Goal: Information Seeking & Learning: Check status

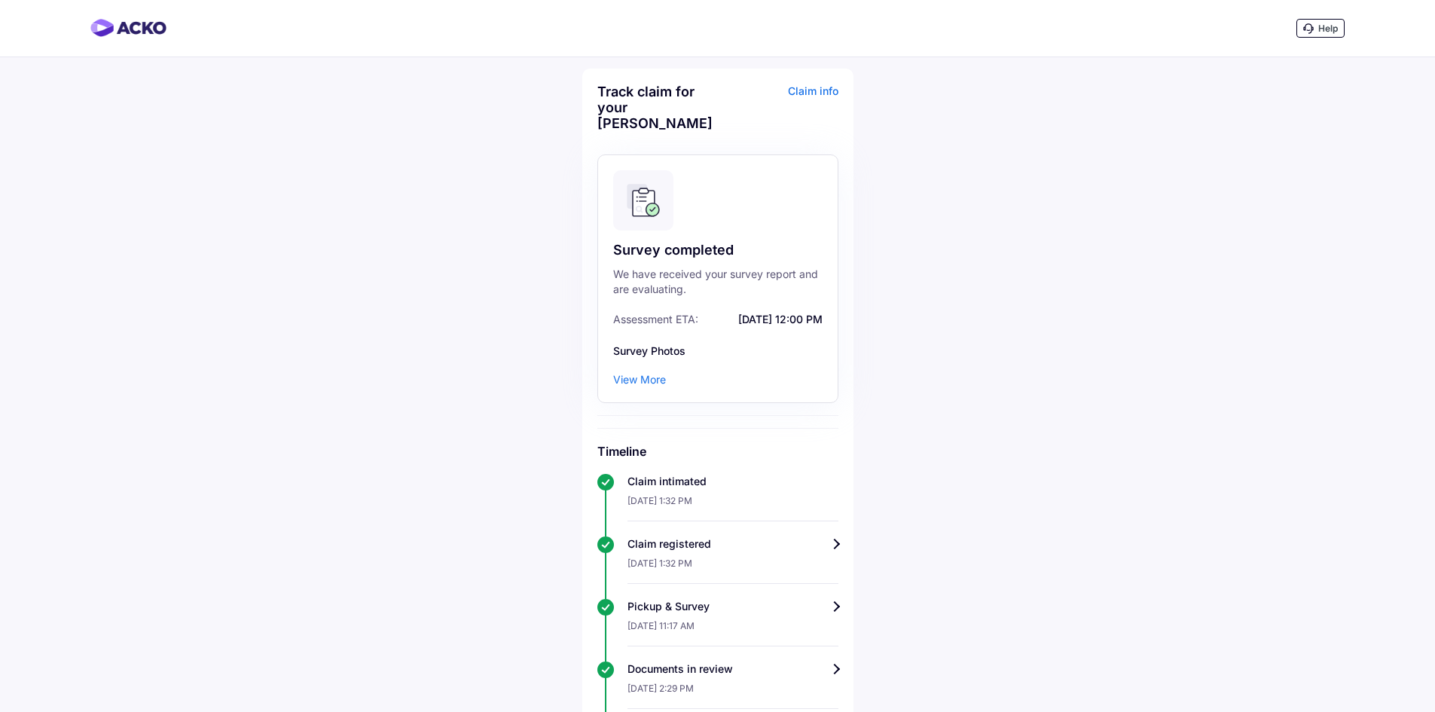
click at [1038, 364] on div "Help Track claim for your Maruti Dzire Claim info Survey completed We have rece…" at bounding box center [717, 550] width 1435 height 1101
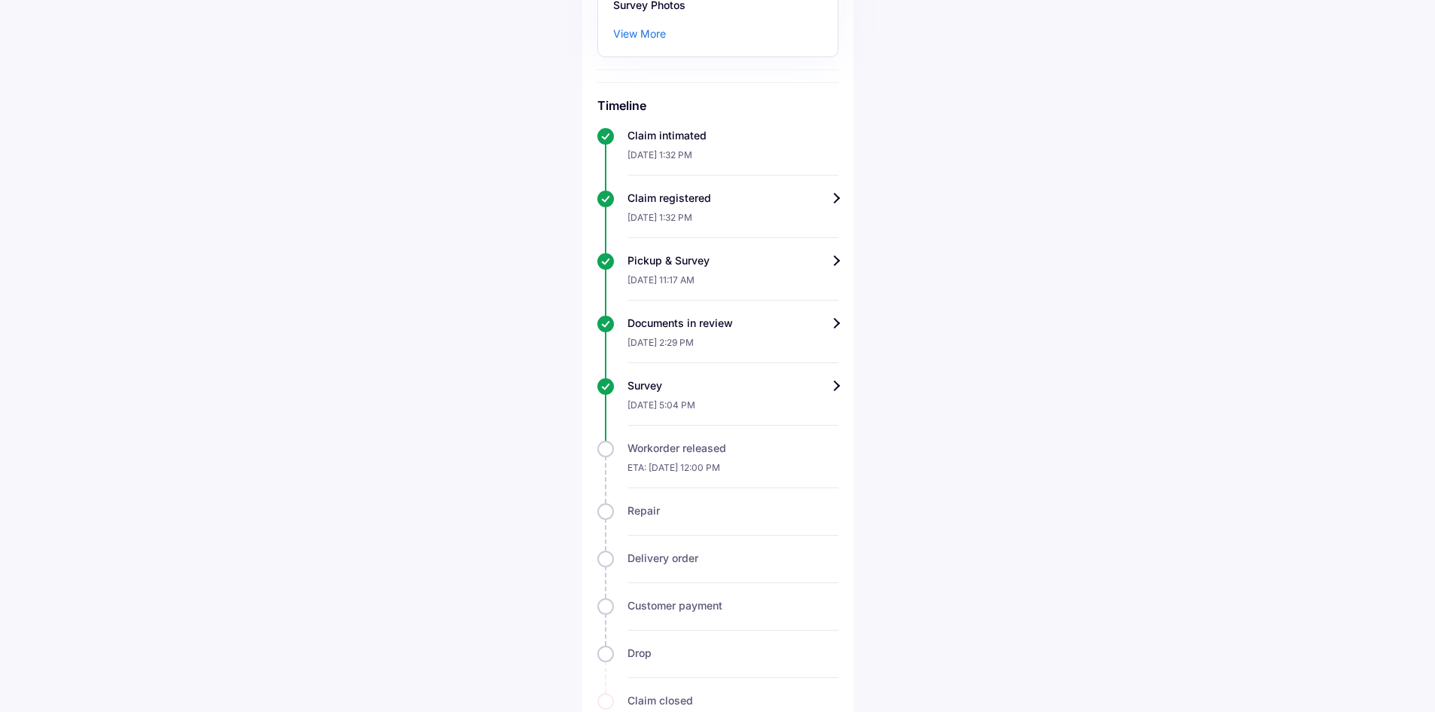
scroll to position [343, 0]
click at [829, 380] on div "Survey" at bounding box center [732, 387] width 211 height 15
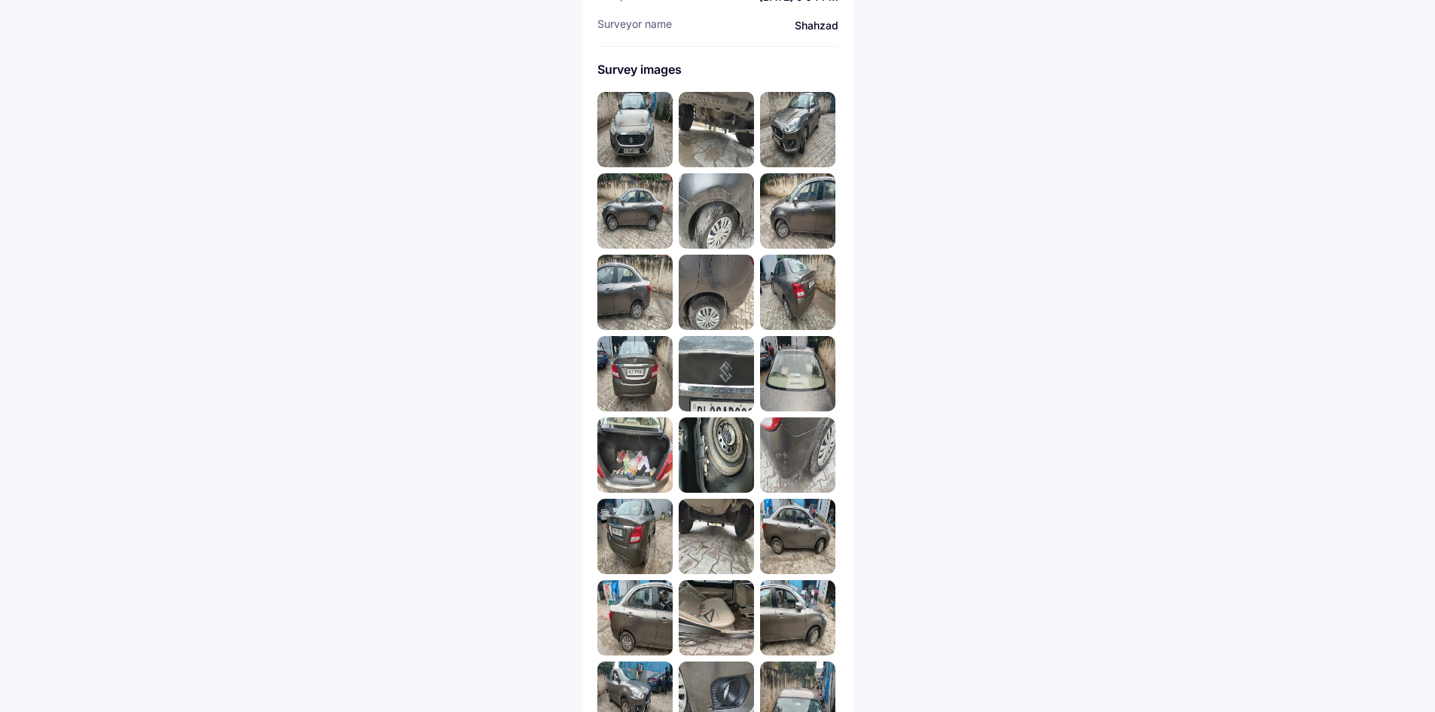
scroll to position [362, 0]
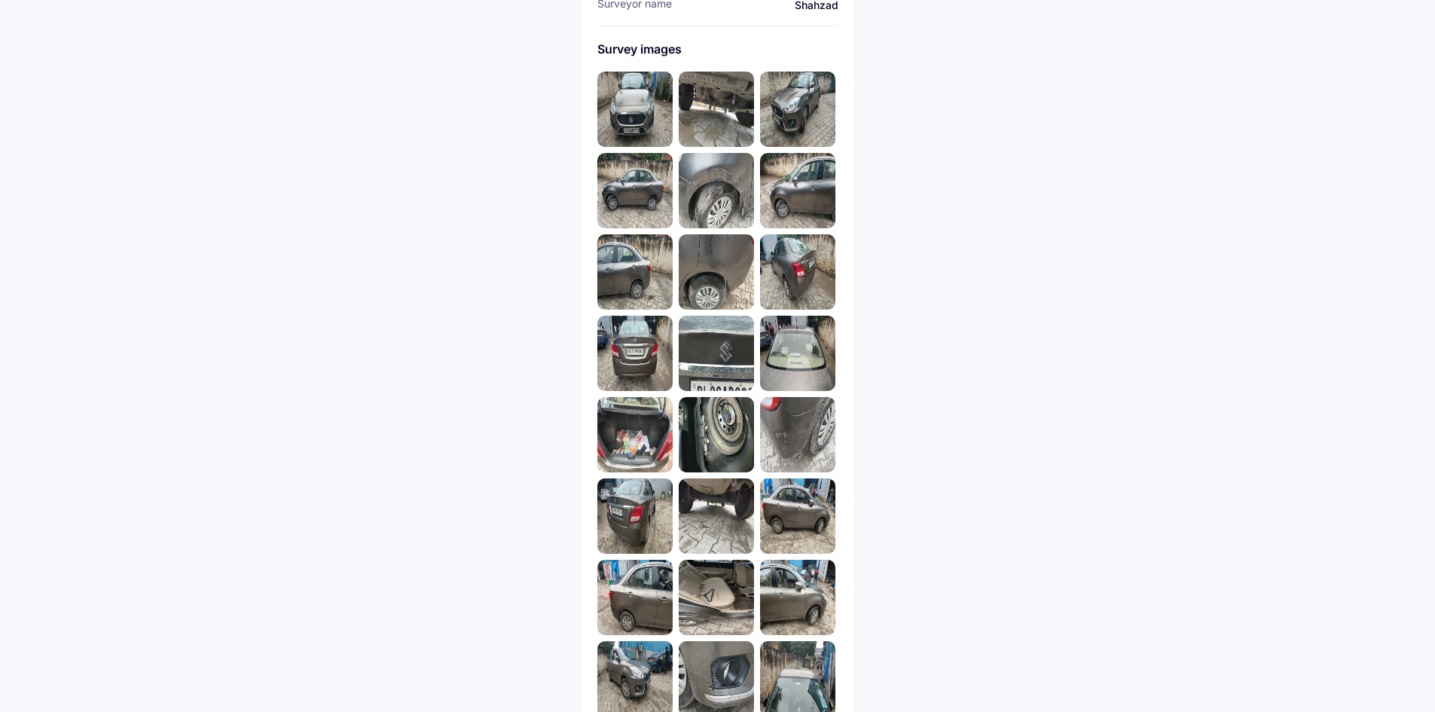
click at [647, 93] on img at bounding box center [634, 109] width 75 height 75
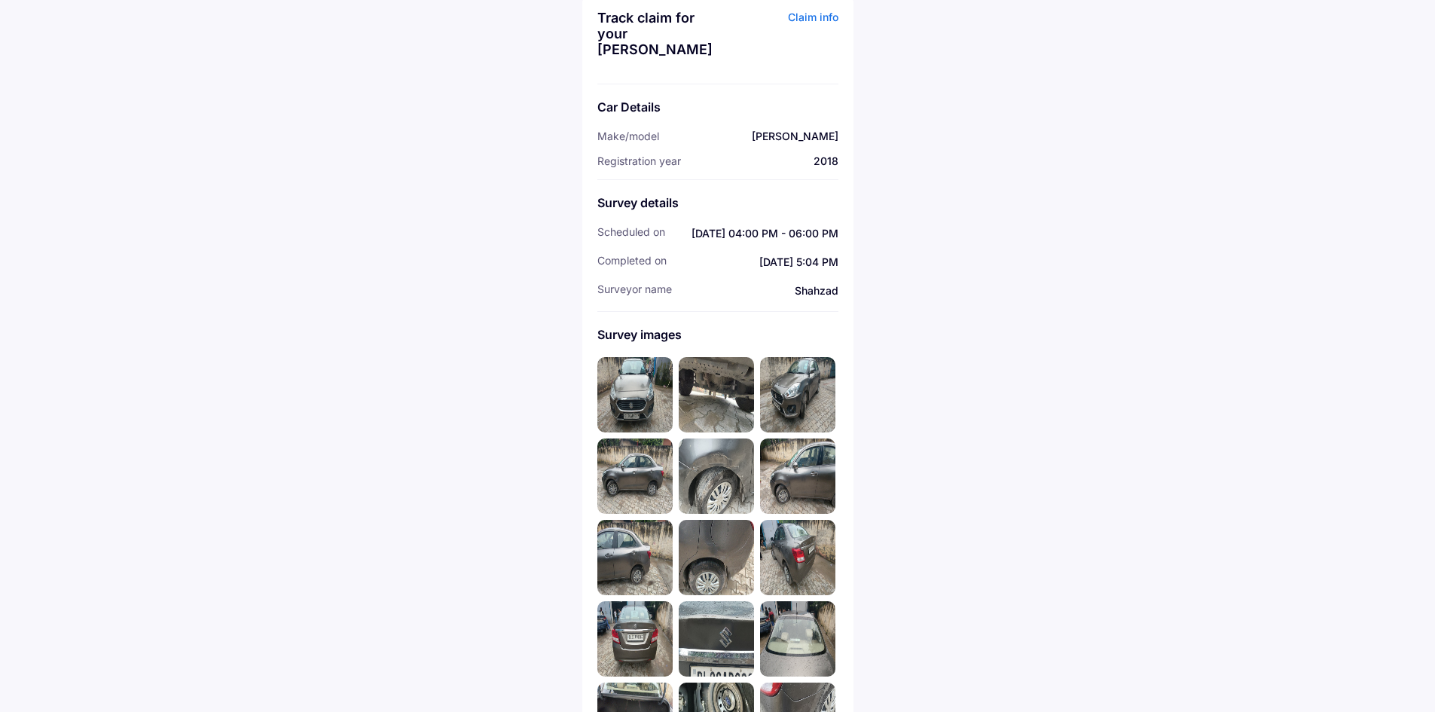
scroll to position [0, 0]
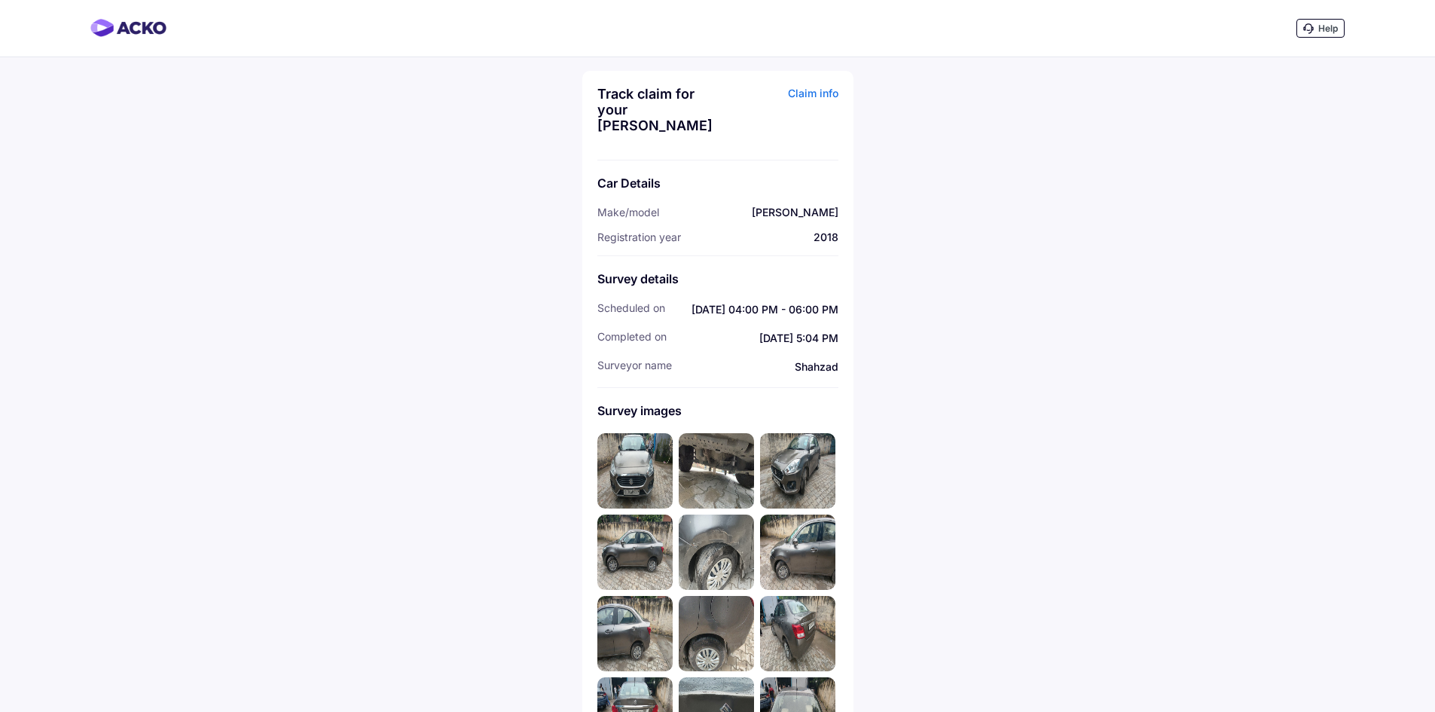
click at [832, 94] on div "Claim info" at bounding box center [780, 115] width 117 height 59
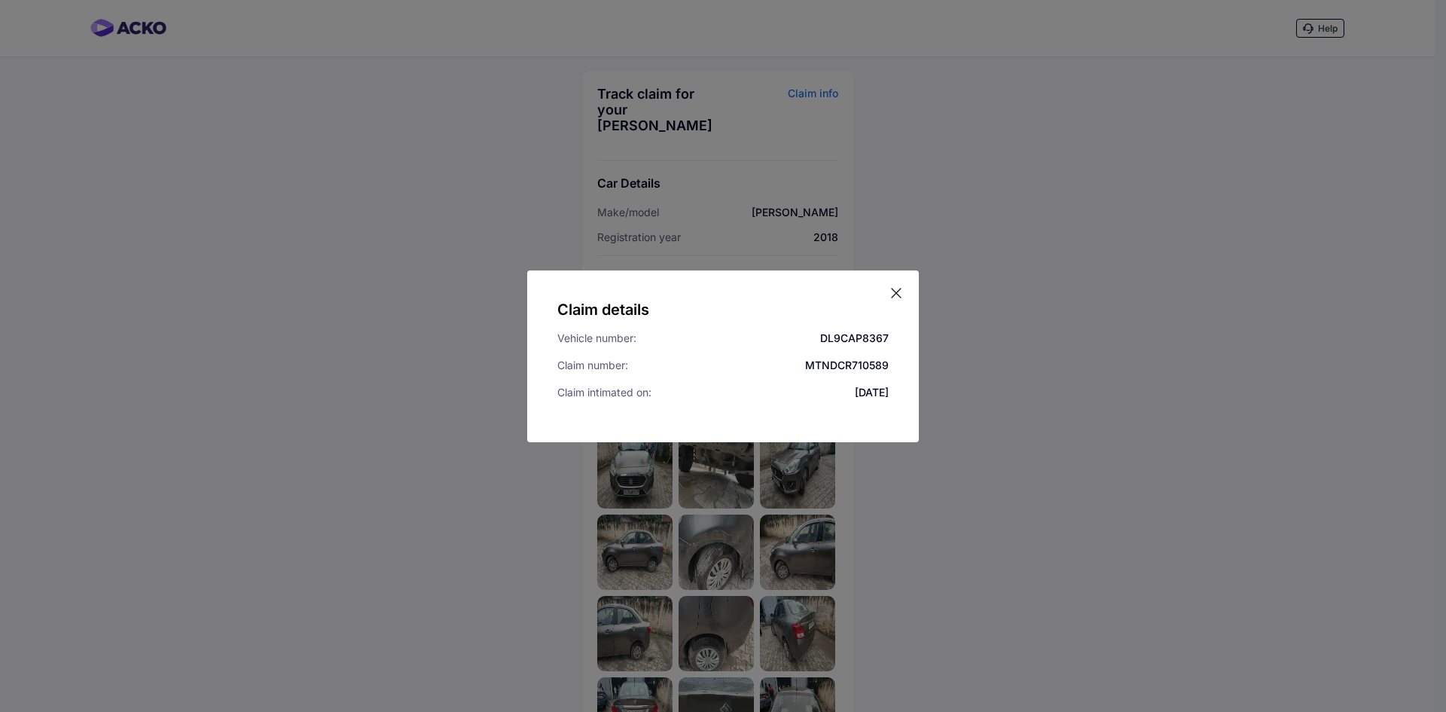
drag, startPoint x: 897, startPoint y: 295, endPoint x: 912, endPoint y: 285, distance: 18.4
click at [897, 295] on icon at bounding box center [896, 292] width 15 height 15
